Goal: Find specific page/section: Find specific page/section

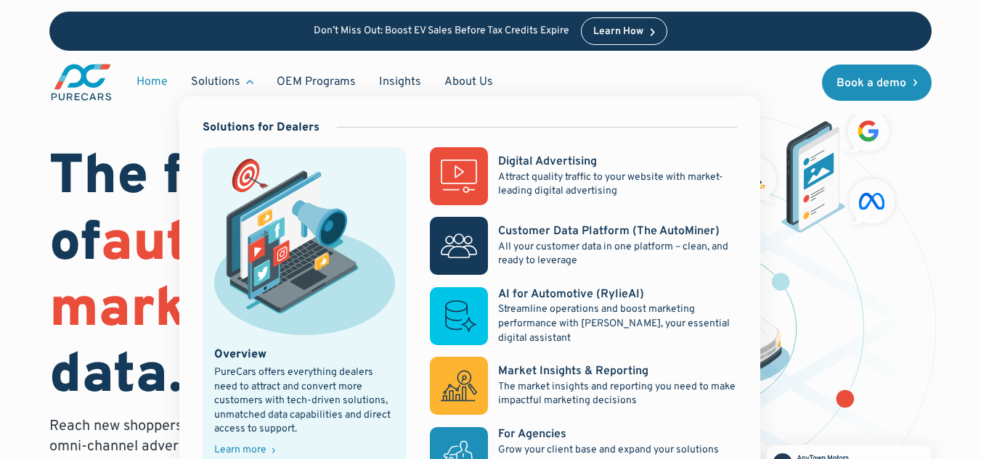
click at [226, 83] on div "Solutions" at bounding box center [215, 82] width 49 height 16
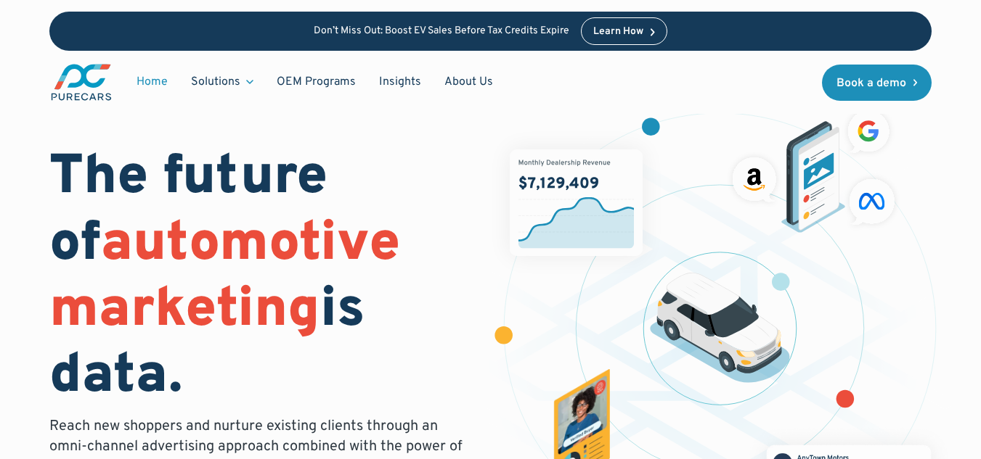
click at [226, 83] on div "Solutions" at bounding box center [215, 82] width 49 height 16
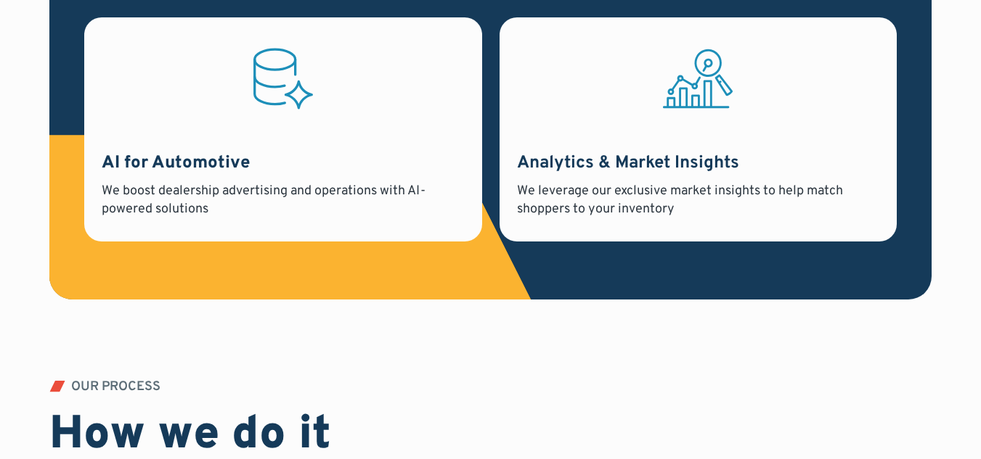
scroll to position [1444, 0]
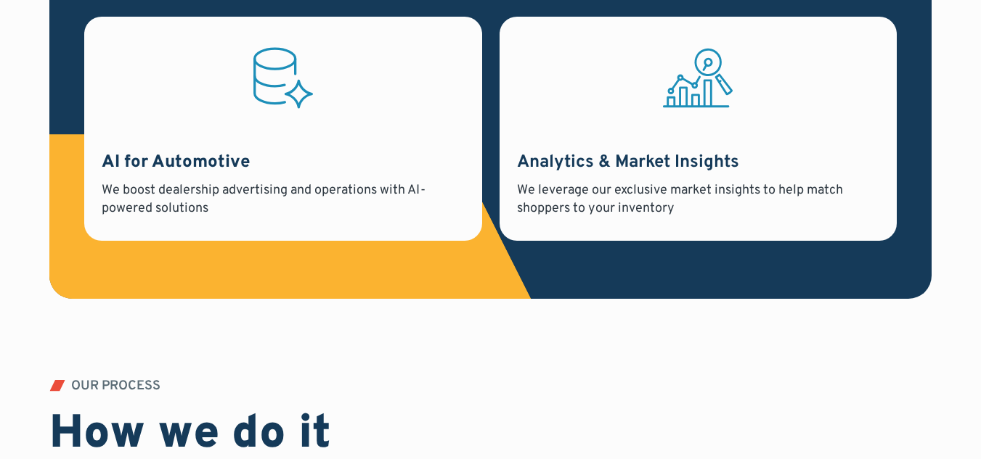
click at [269, 167] on h3 "AI for Automotive" at bounding box center [283, 163] width 363 height 25
click at [197, 161] on h3 "AI for Automotive" at bounding box center [283, 163] width 363 height 25
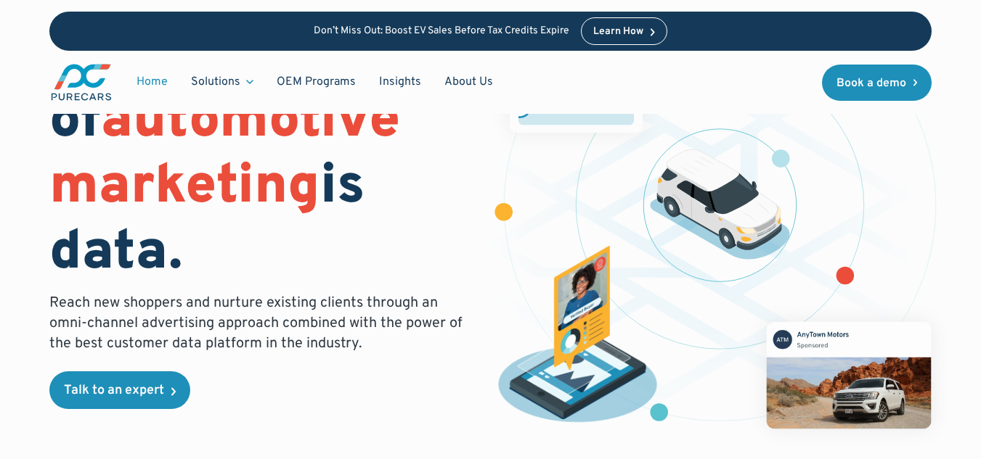
scroll to position [0, 0]
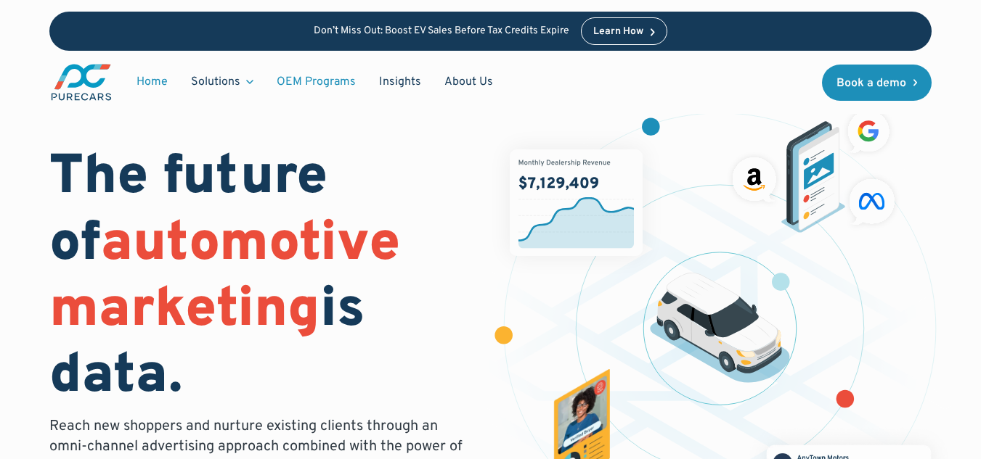
click at [300, 80] on link "OEM Programs" at bounding box center [316, 82] width 102 height 28
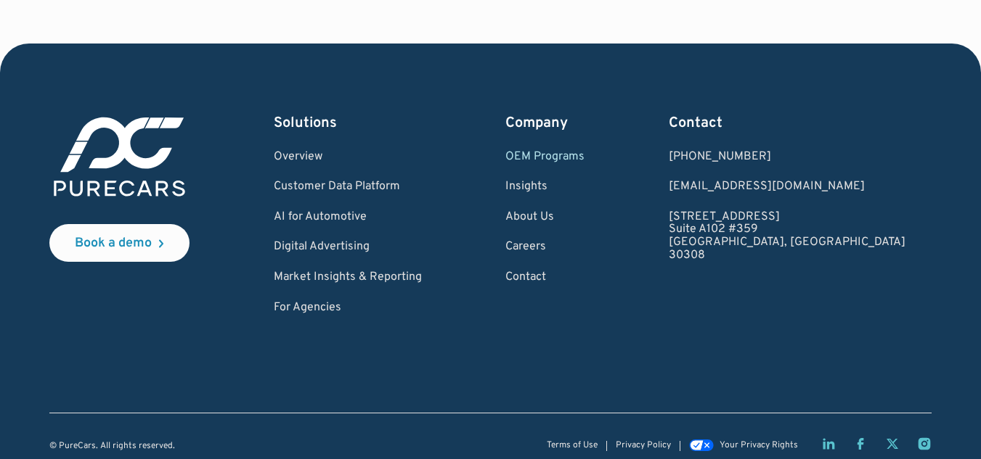
scroll to position [2934, 0]
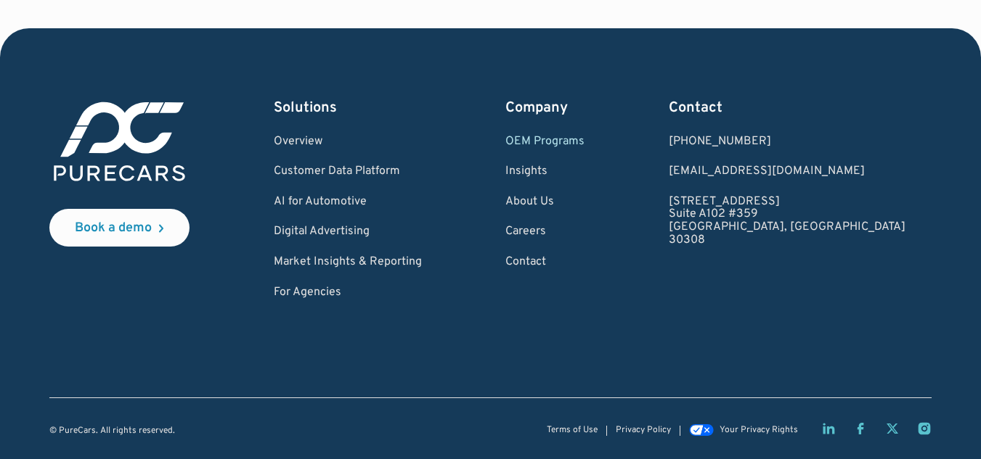
click at [584, 141] on link "OEM Programs" at bounding box center [544, 142] width 79 height 13
